Goal: Information Seeking & Learning: Learn about a topic

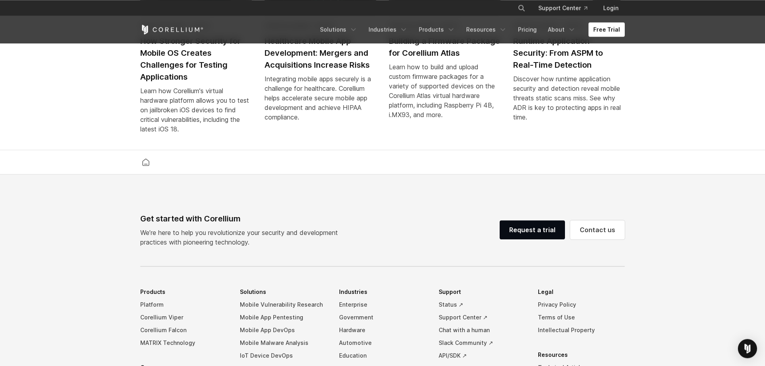
scroll to position [1761, 0]
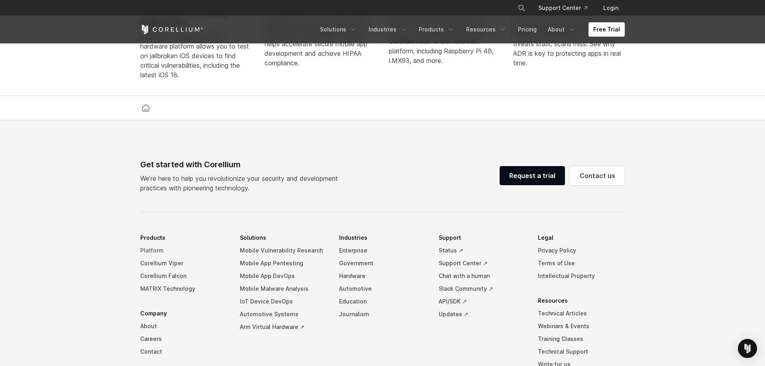
click at [154, 256] on link "Platform" at bounding box center [183, 250] width 87 height 13
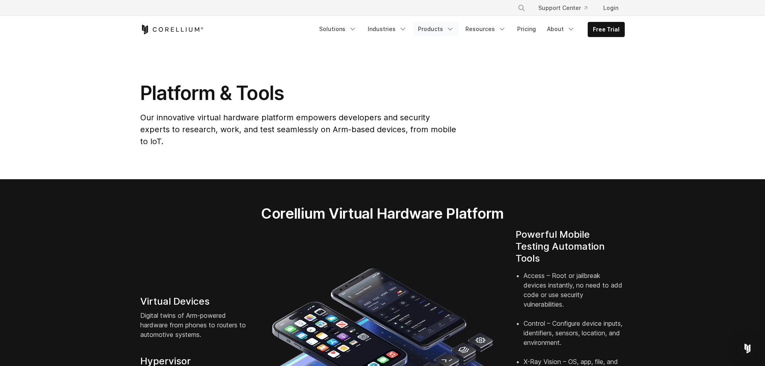
click at [449, 29] on link "Products" at bounding box center [436, 29] width 46 height 14
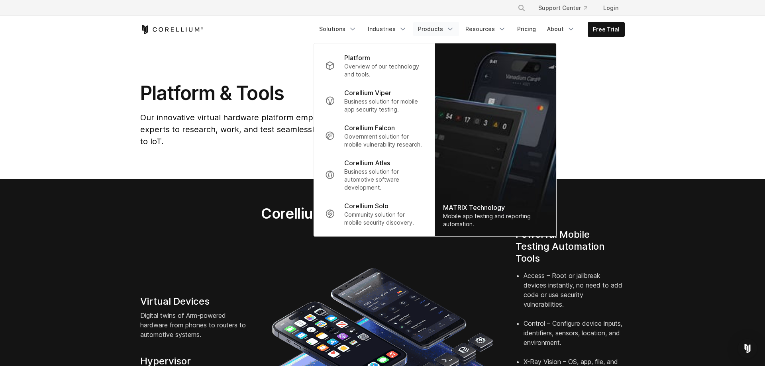
click at [44, 145] on section "Platform & Tools Our innovative virtual hardware platform empowers developers a…" at bounding box center [382, 111] width 765 height 136
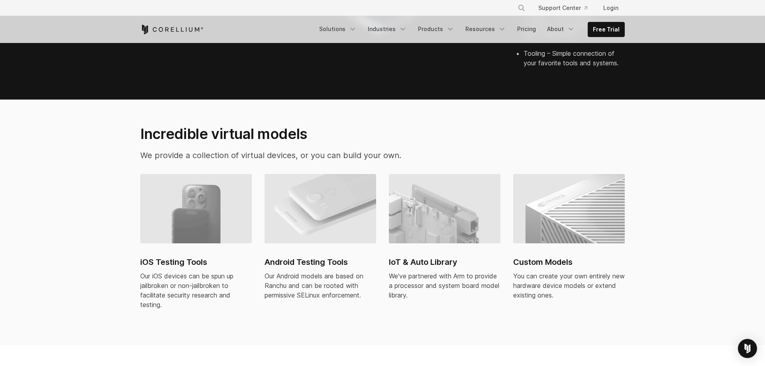
scroll to position [406, 0]
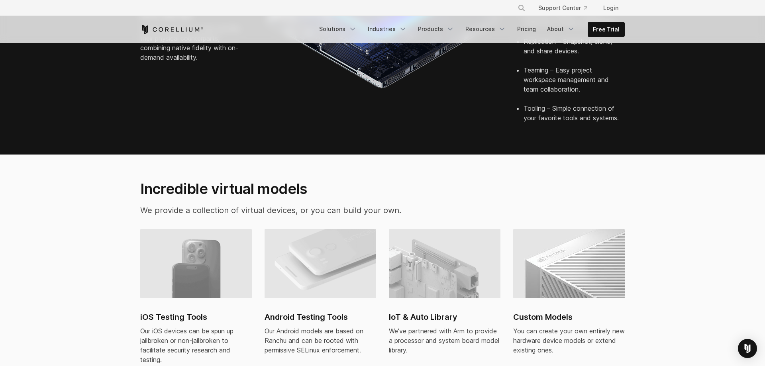
click at [166, 311] on h2 "iOS Testing Tools" at bounding box center [196, 317] width 112 height 12
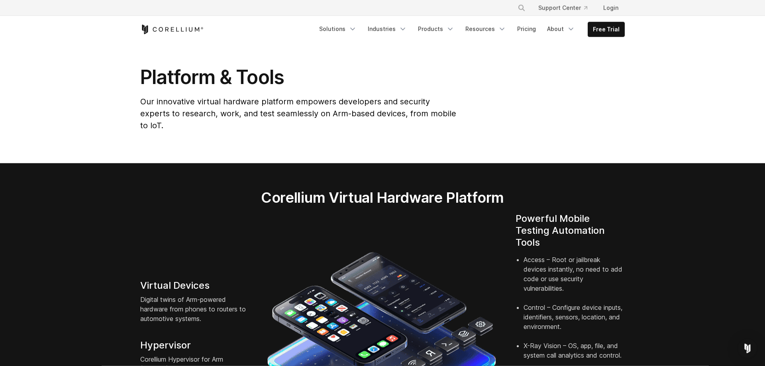
scroll to position [0, 0]
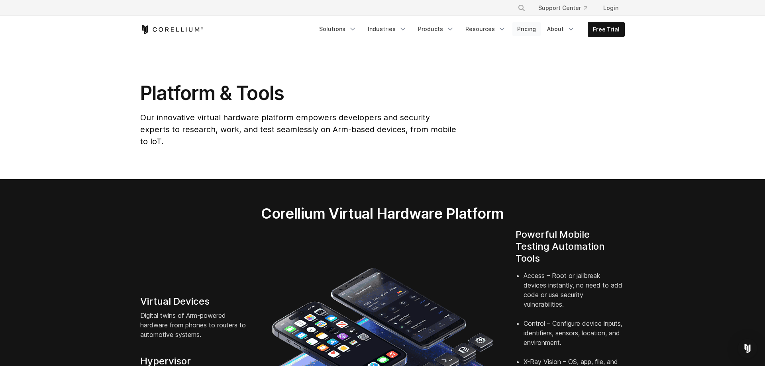
click at [531, 28] on link "Pricing" at bounding box center [526, 29] width 28 height 14
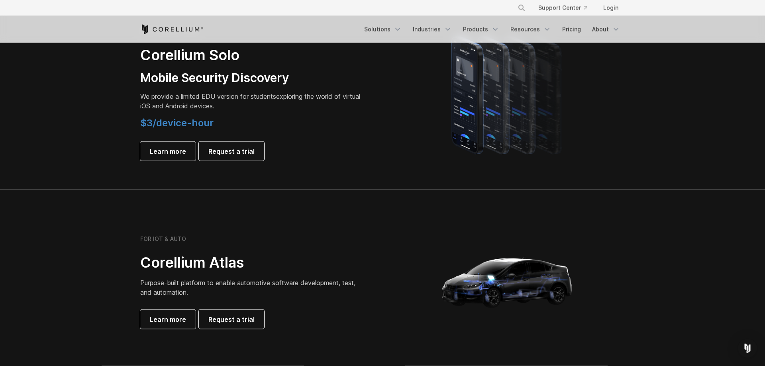
scroll to position [542, 0]
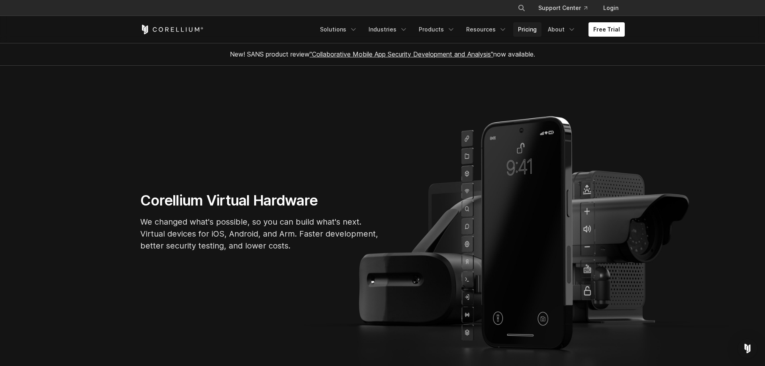
click at [537, 31] on link "Pricing" at bounding box center [527, 29] width 28 height 14
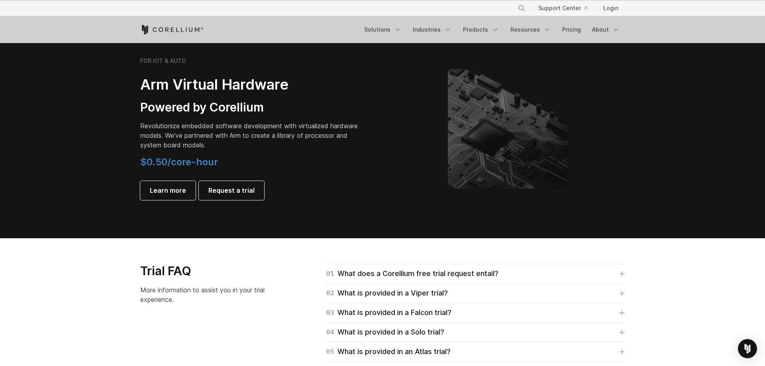
scroll to position [1083, 0]
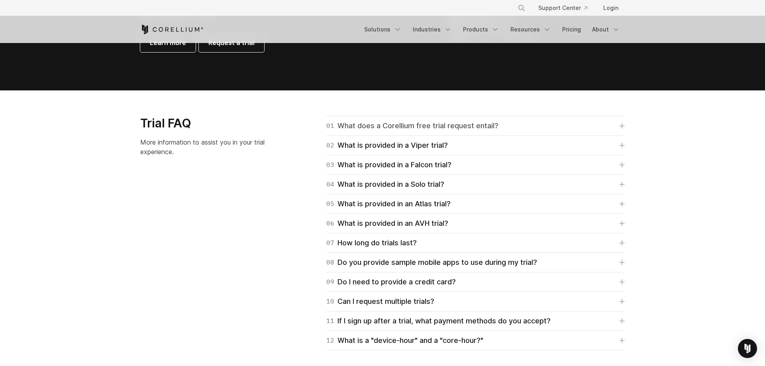
click at [460, 123] on div "01 What does a Corellium free trial request entail?" at bounding box center [412, 125] width 172 height 11
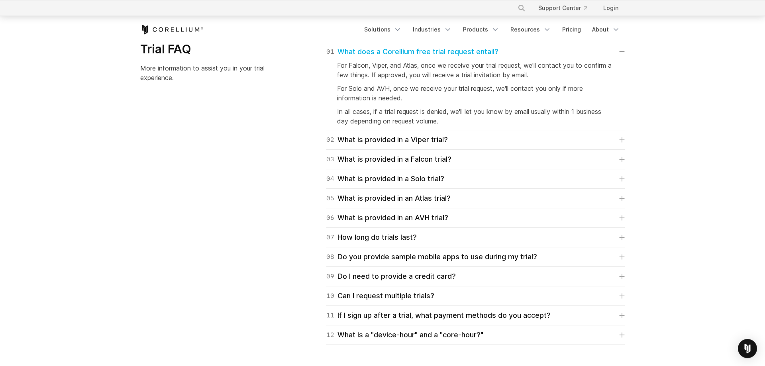
scroll to position [1219, 0]
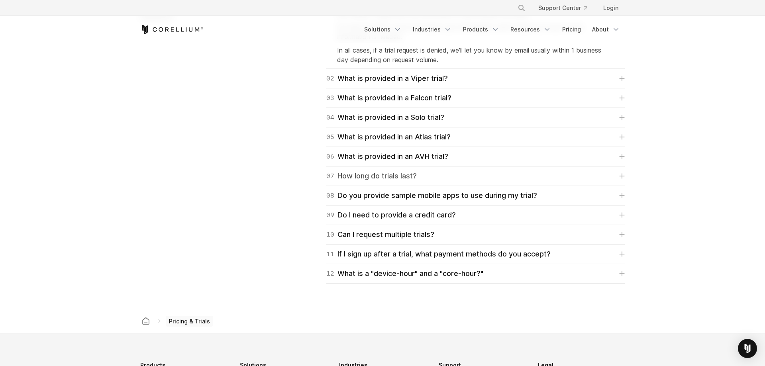
click at [393, 180] on div "07 How long do trials last?" at bounding box center [371, 175] width 90 height 11
